Goal: Task Accomplishment & Management: Use online tool/utility

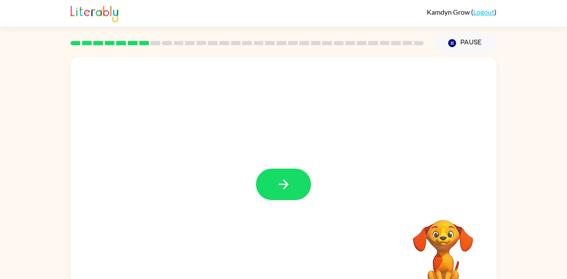
click at [247, 80] on div at bounding box center [284, 180] width 426 height 246
click at [265, 154] on div at bounding box center [284, 180] width 426 height 246
click at [261, 180] on button "button" at bounding box center [283, 183] width 55 height 31
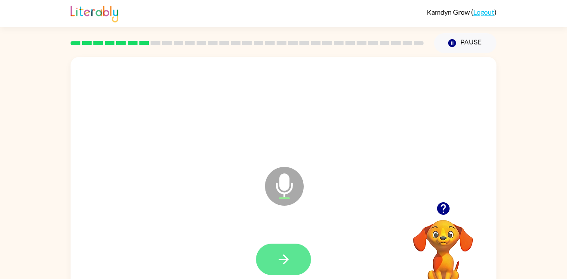
click at [306, 265] on button "button" at bounding box center [283, 258] width 55 height 31
click at [289, 250] on button "button" at bounding box center [283, 258] width 55 height 31
click at [288, 251] on button "button" at bounding box center [283, 258] width 55 height 31
click at [261, 256] on button "button" at bounding box center [283, 258] width 55 height 31
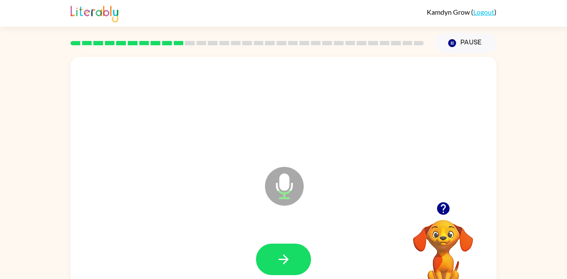
click at [290, 252] on icon "button" at bounding box center [283, 258] width 15 height 15
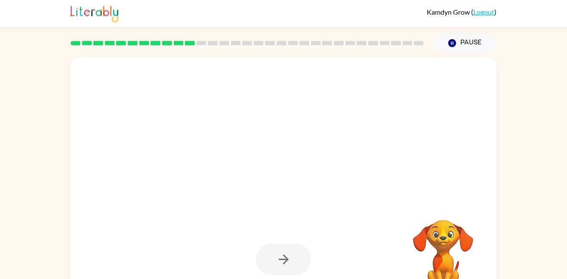
click at [0, 278] on div "Your browser must support playing .mp4 files to use Literably. Please try using…" at bounding box center [283, 178] width 567 height 250
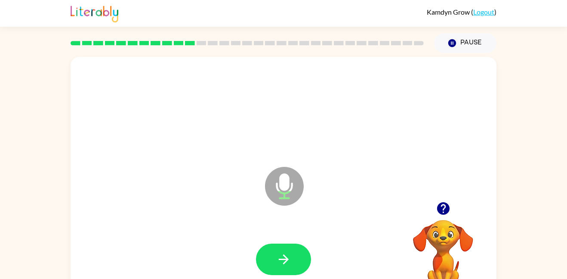
click at [287, 260] on icon "button" at bounding box center [284, 259] width 10 height 10
click at [278, 265] on icon "button" at bounding box center [283, 258] width 15 height 15
click at [279, 269] on button "button" at bounding box center [283, 258] width 55 height 31
click at [296, 269] on button "button" at bounding box center [283, 258] width 55 height 31
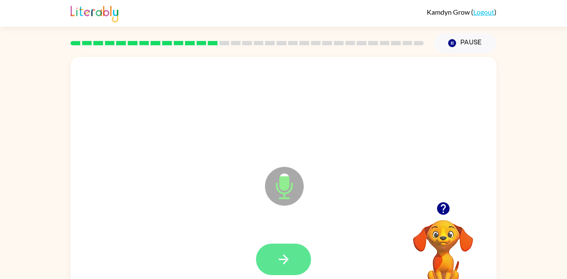
click at [267, 263] on button "button" at bounding box center [283, 258] width 55 height 31
click at [289, 264] on icon "button" at bounding box center [283, 258] width 15 height 15
click at [304, 256] on button "button" at bounding box center [283, 258] width 55 height 31
click at [292, 264] on button "button" at bounding box center [283, 258] width 55 height 31
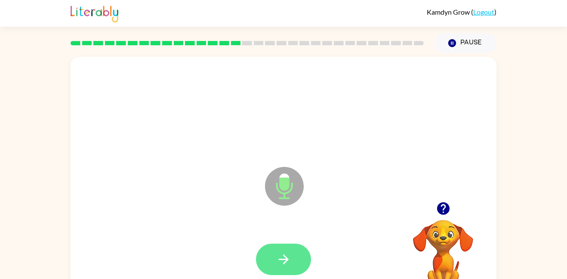
click at [297, 252] on button "button" at bounding box center [283, 258] width 55 height 31
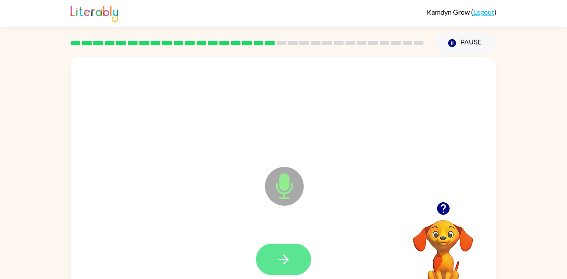
click at [283, 244] on button "button" at bounding box center [283, 258] width 55 height 31
click at [284, 245] on button "button" at bounding box center [283, 258] width 55 height 31
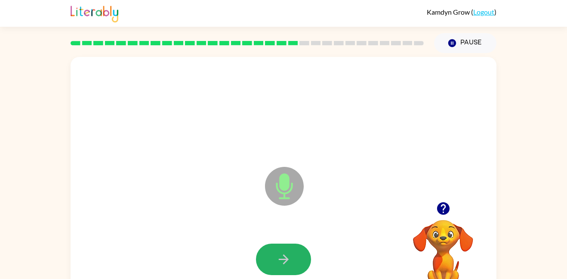
click at [284, 245] on button "button" at bounding box center [283, 258] width 55 height 31
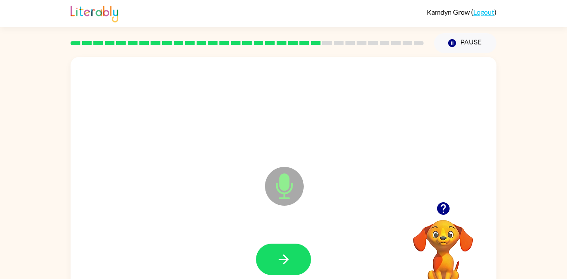
click at [284, 245] on button "button" at bounding box center [283, 258] width 55 height 31
click at [294, 252] on button "button" at bounding box center [283, 258] width 55 height 31
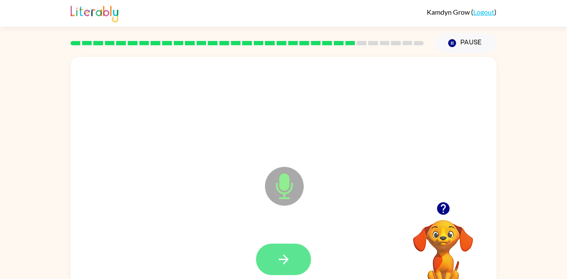
click at [290, 263] on icon "button" at bounding box center [283, 258] width 15 height 15
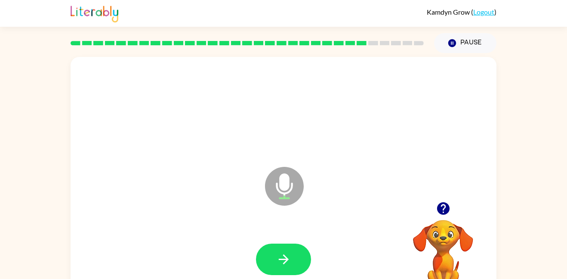
click at [290, 263] on icon "button" at bounding box center [283, 258] width 15 height 15
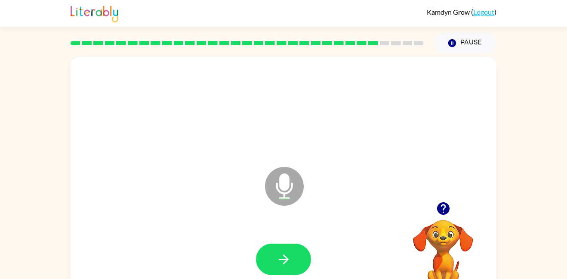
click at [371, 228] on icon "Microphone The Microphone is here when it is your turn to talk" at bounding box center [327, 196] width 129 height 65
click at [303, 257] on button "button" at bounding box center [283, 258] width 55 height 31
click at [303, 256] on button "button" at bounding box center [283, 258] width 55 height 31
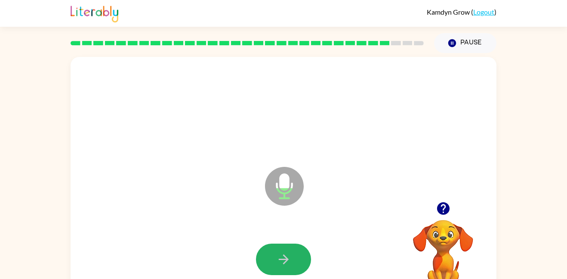
click at [303, 256] on button "button" at bounding box center [283, 258] width 55 height 31
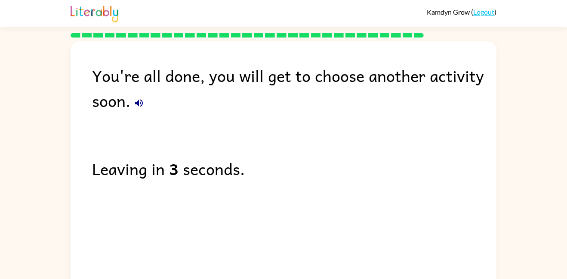
click at [139, 102] on icon "button" at bounding box center [139, 103] width 8 height 8
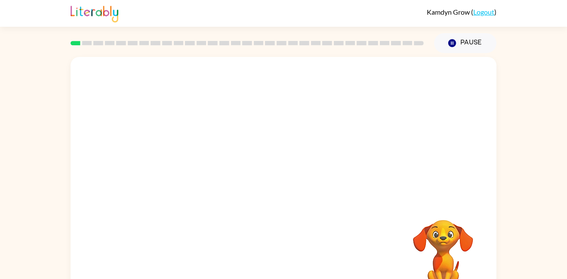
click at [542, 132] on div "Your browser must support playing .mp4 files to use Literably. Please try using…" at bounding box center [283, 178] width 567 height 250
click at [263, 214] on div "Your browser must support playing .mp4 files to use Literably. Please try using…" at bounding box center [284, 180] width 426 height 246
click at [483, 40] on button "Pause Pause" at bounding box center [465, 43] width 62 height 20
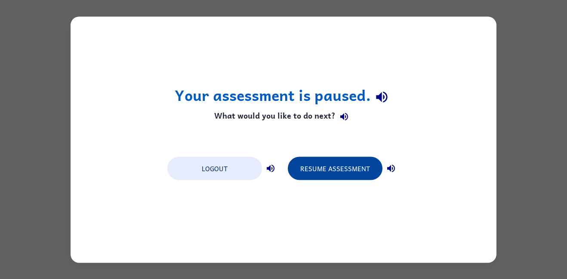
click at [349, 178] on button "Resume Assessment" at bounding box center [335, 167] width 95 height 23
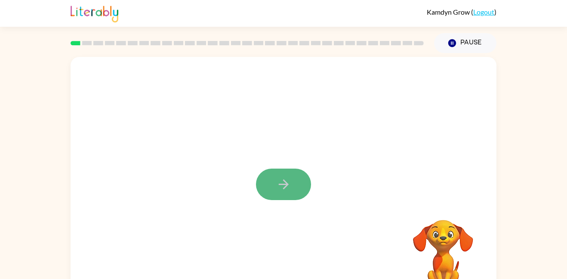
click at [294, 192] on button "button" at bounding box center [283, 183] width 55 height 31
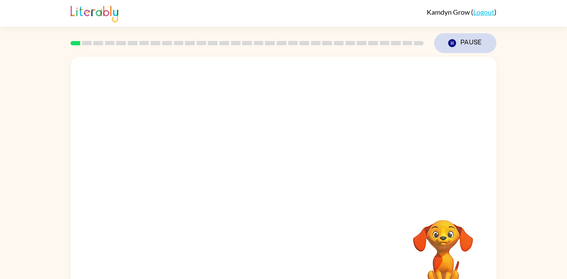
click at [480, 43] on button "Pause Pause" at bounding box center [465, 43] width 62 height 20
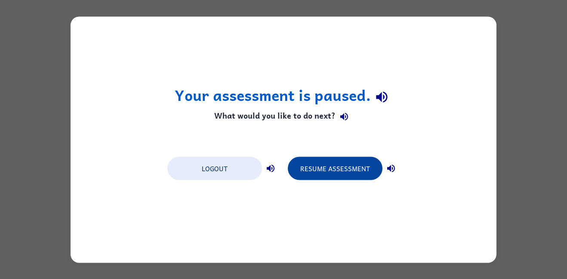
click at [359, 172] on button "Resume Assessment" at bounding box center [335, 167] width 95 height 23
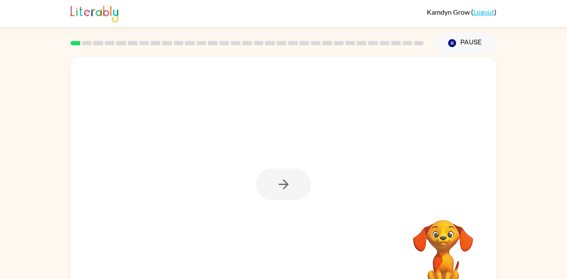
click at [278, 186] on div at bounding box center [283, 183] width 55 height 31
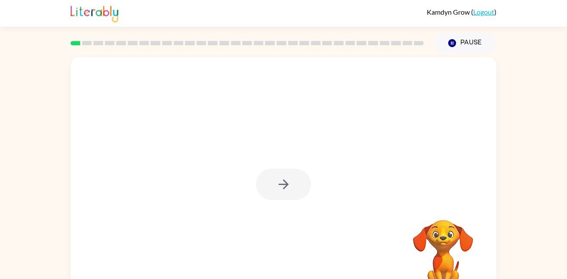
click at [278, 186] on div at bounding box center [283, 183] width 55 height 31
click at [278, 186] on icon "button" at bounding box center [283, 184] width 15 height 15
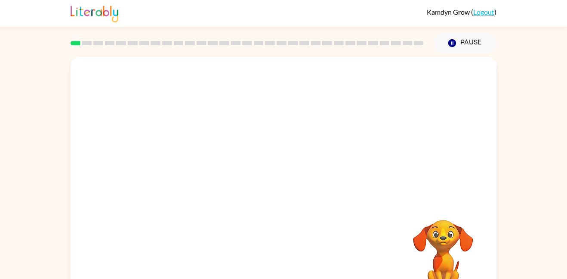
click at [278, 186] on div at bounding box center [284, 180] width 426 height 246
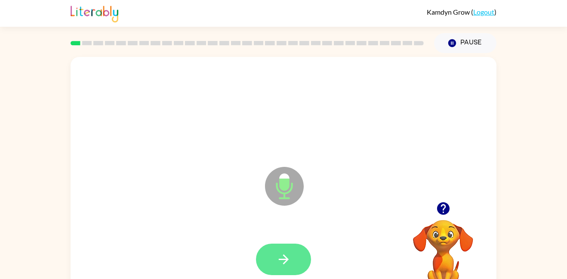
click at [285, 262] on icon "button" at bounding box center [284, 259] width 10 height 10
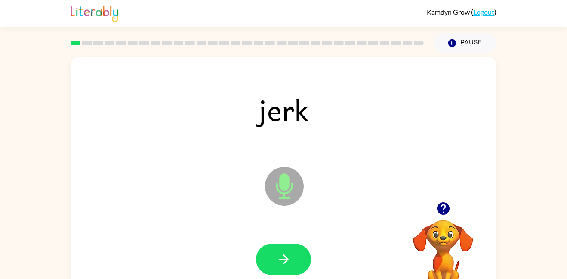
click at [285, 262] on icon "button" at bounding box center [284, 259] width 10 height 10
click at [285, 262] on div at bounding box center [283, 258] width 55 height 31
click at [285, 262] on icon "button" at bounding box center [284, 259] width 10 height 10
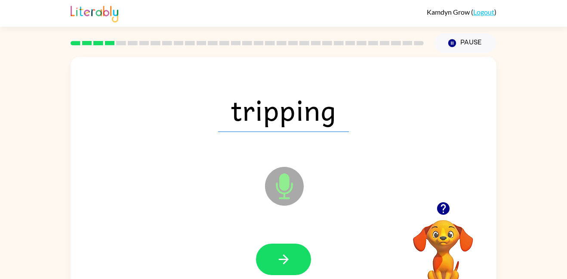
click at [285, 262] on icon "button" at bounding box center [284, 259] width 10 height 10
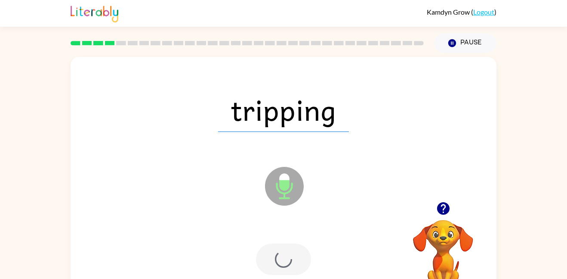
click at [285, 262] on div at bounding box center [283, 258] width 55 height 31
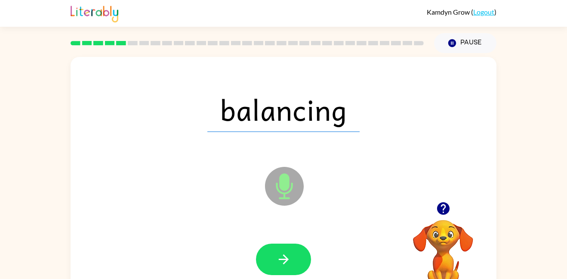
click at [285, 262] on icon "button" at bounding box center [284, 259] width 10 height 10
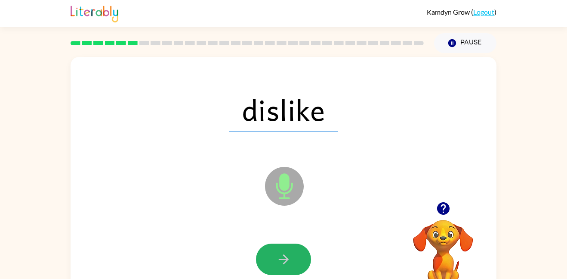
click at [285, 262] on icon "button" at bounding box center [284, 259] width 10 height 10
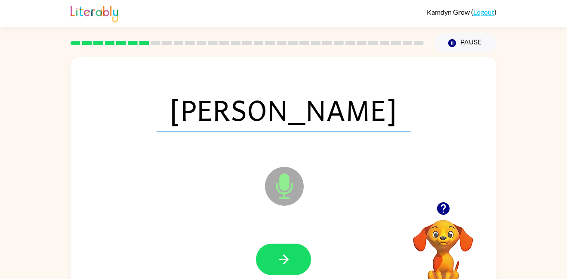
click at [285, 262] on icon "button" at bounding box center [284, 259] width 10 height 10
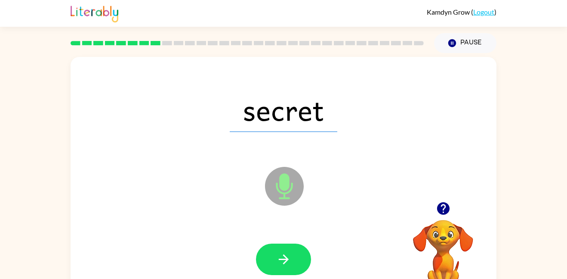
click at [285, 262] on icon "button" at bounding box center [284, 259] width 10 height 10
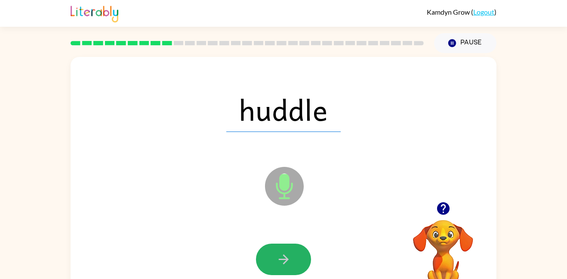
click at [285, 262] on icon "button" at bounding box center [284, 259] width 10 height 10
